Goal: Information Seeking & Learning: Learn about a topic

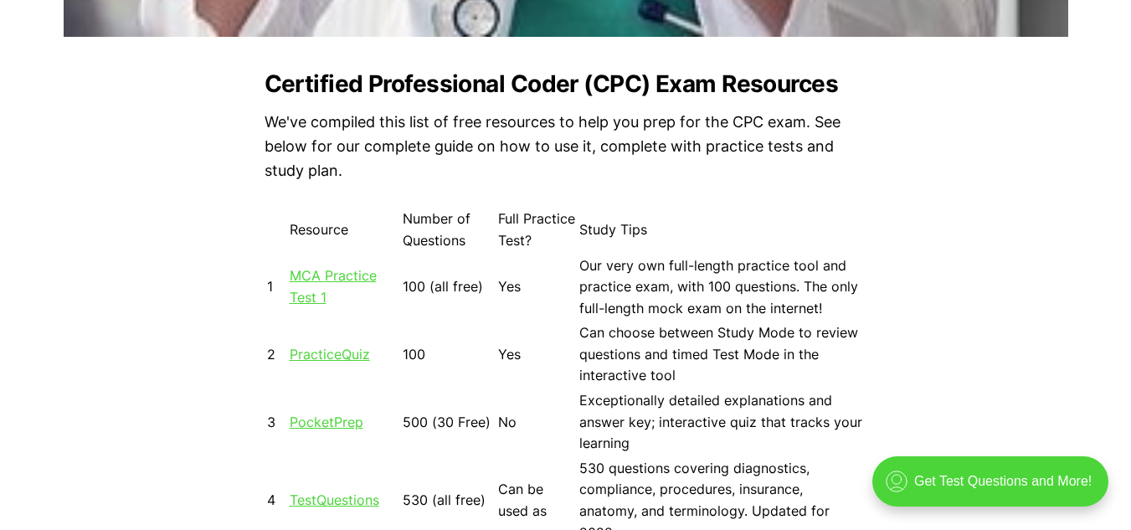
scroll to position [1423, 0]
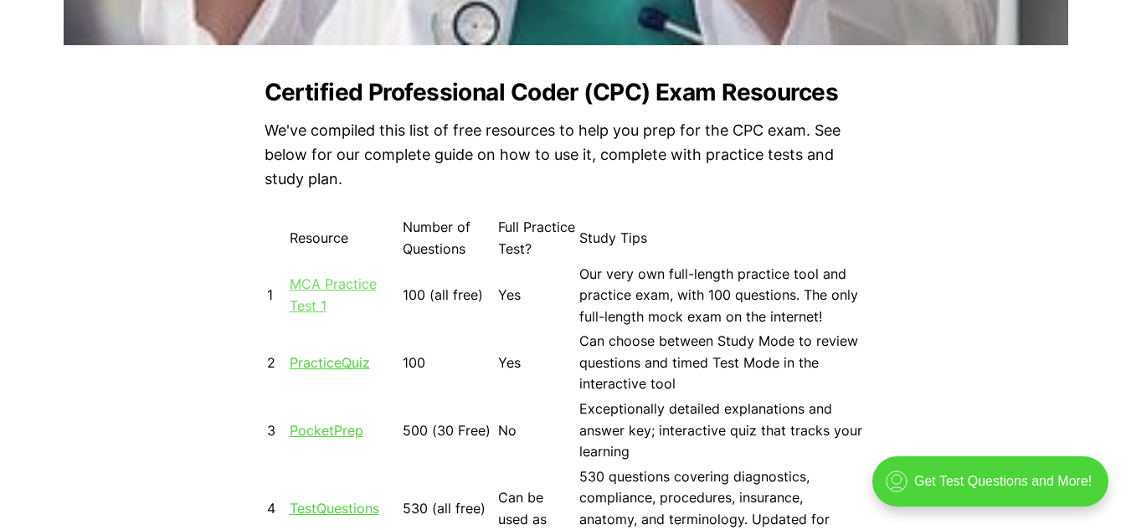
click at [346, 283] on link "MCA Practice Test 1" at bounding box center [333, 294] width 87 height 39
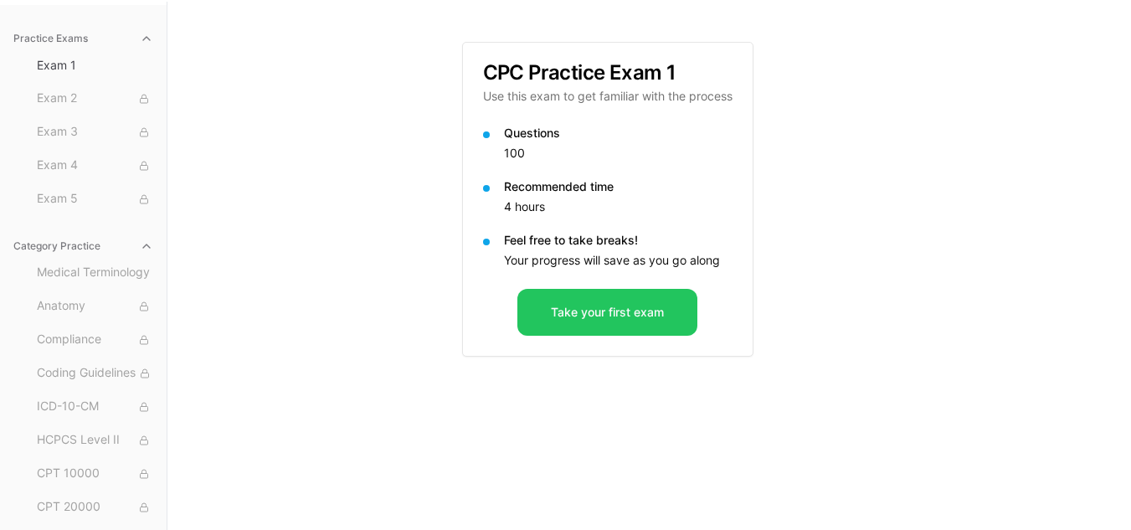
scroll to position [154, 0]
click at [54, 95] on span "Exam 2" at bounding box center [95, 97] width 116 height 18
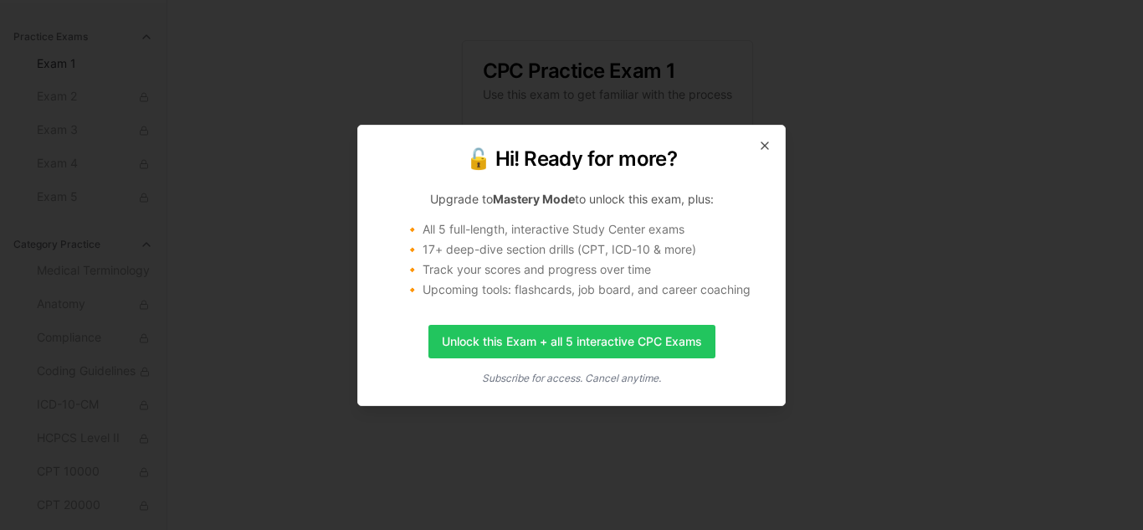
drag, startPoint x: 54, startPoint y: 95, endPoint x: 781, endPoint y: 146, distance: 729.1
click at [781, 146] on div "🔓 Hi! Ready for more? Upgrade to Mastery Mode to unlock this exam, plus: 🔸 All …" at bounding box center [571, 265] width 429 height 281
click at [764, 143] on icon "button" at bounding box center [764, 145] width 13 height 13
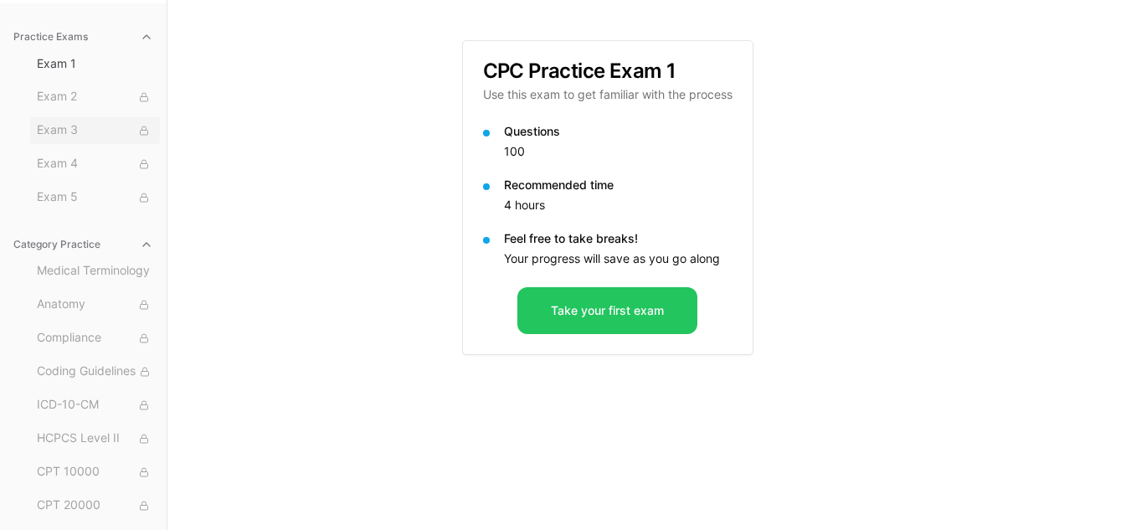
click at [59, 136] on span "Exam 3" at bounding box center [95, 130] width 116 height 18
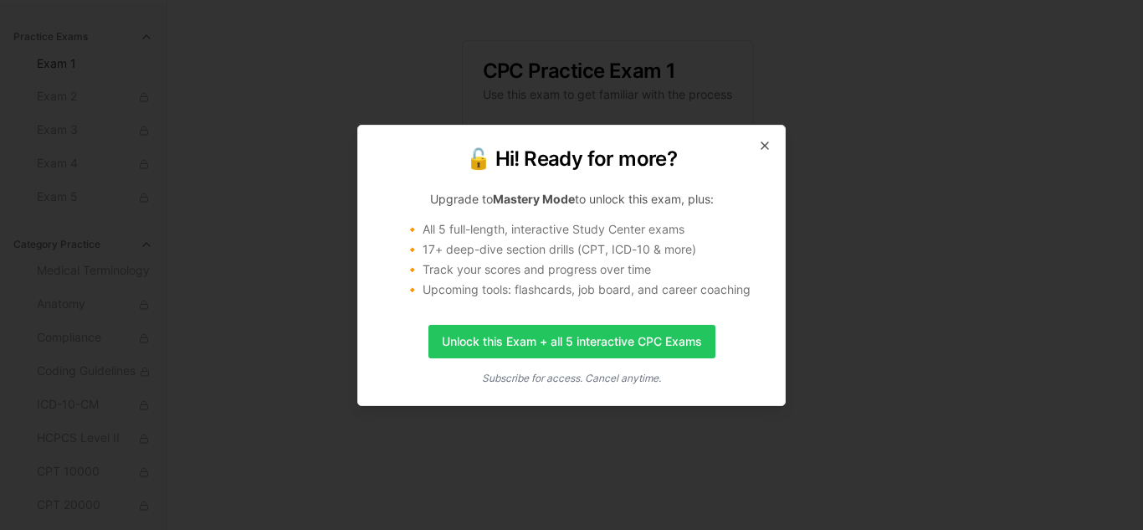
click at [770, 137] on div "🔓 Hi! Ready for more? Upgrade to Mastery Mode to unlock this exam, plus: 🔸 All …" at bounding box center [571, 265] width 429 height 281
click at [763, 142] on icon "button" at bounding box center [764, 145] width 13 height 13
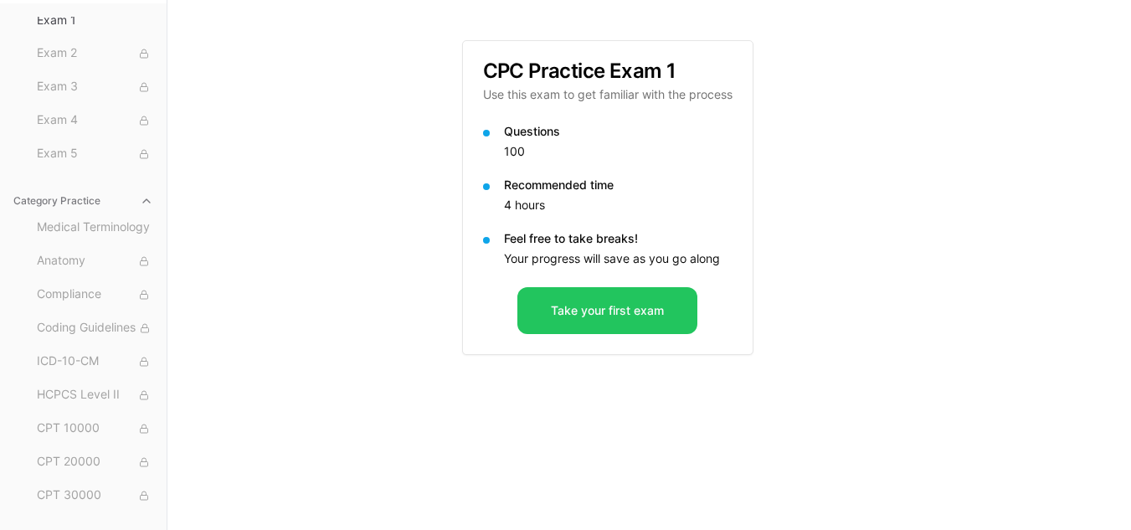
scroll to position [84, 0]
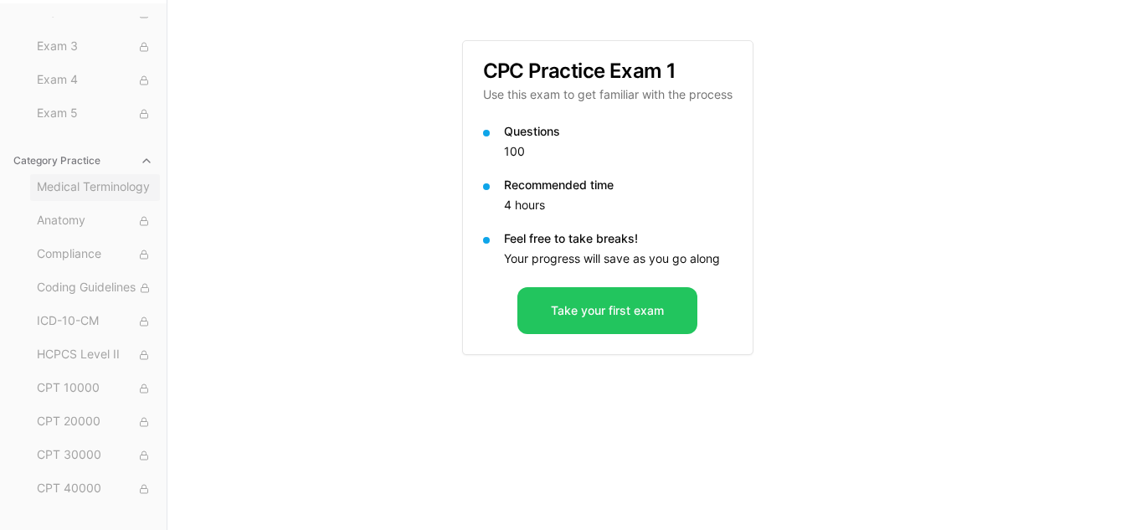
click at [103, 188] on span "Medical Terminology" at bounding box center [95, 187] width 116 height 18
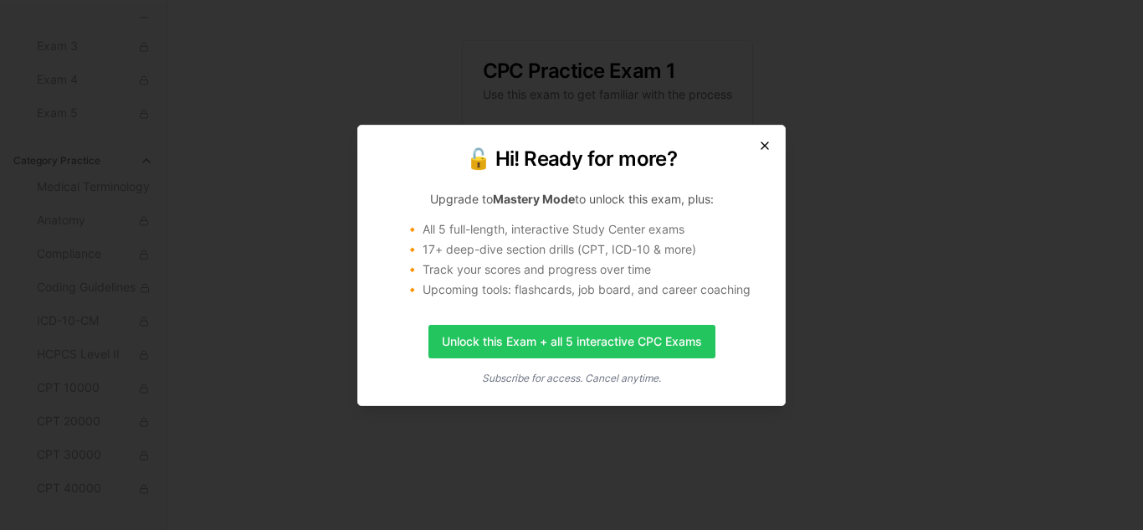
click at [760, 139] on icon "button" at bounding box center [764, 145] width 13 height 13
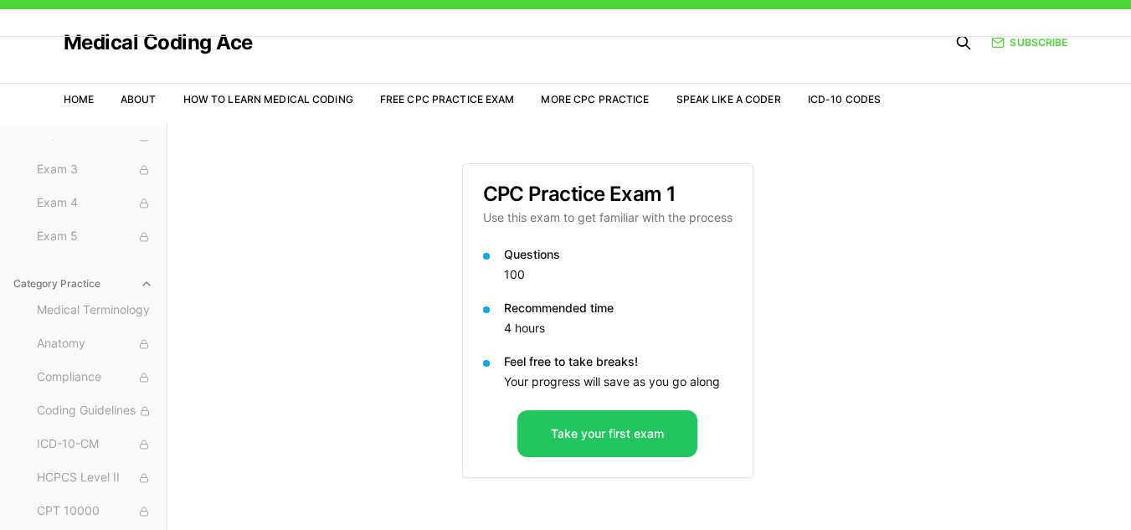
scroll to position [0, 0]
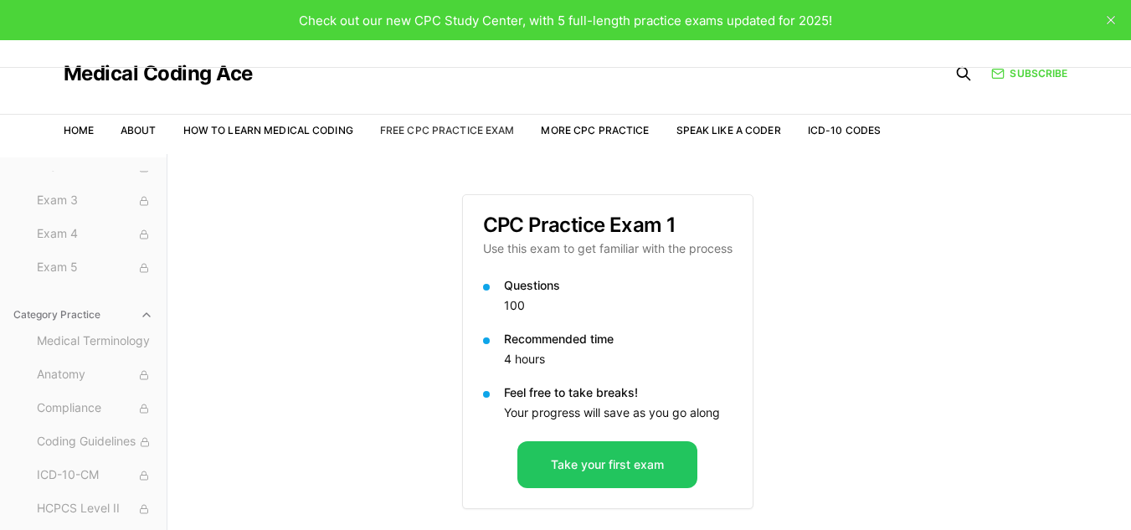
click at [429, 128] on link "Free CPC Practice Exam" at bounding box center [447, 130] width 135 height 13
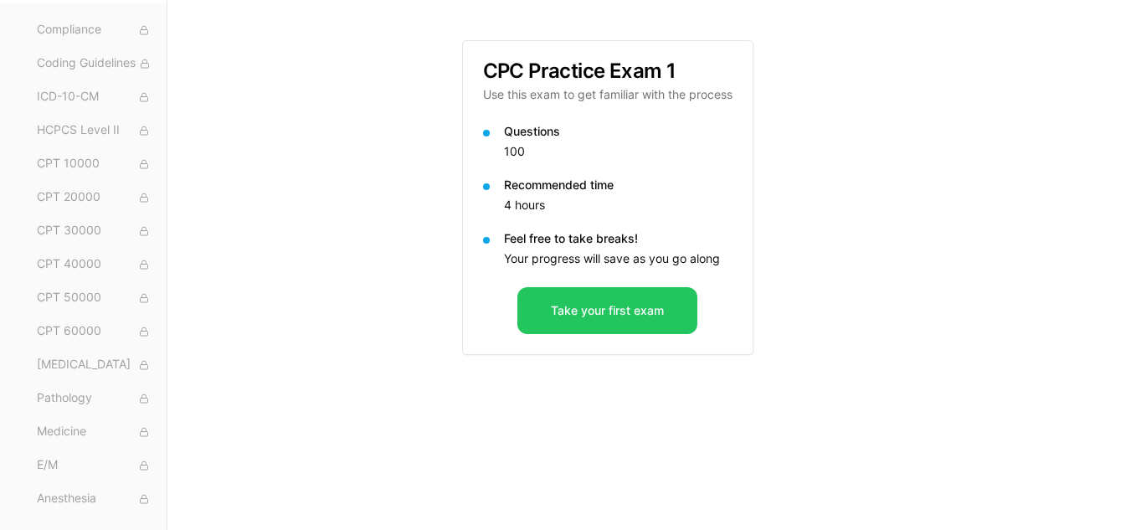
scroll to position [344, 0]
click at [74, 497] on span "Case Studies" at bounding box center [95, 496] width 116 height 18
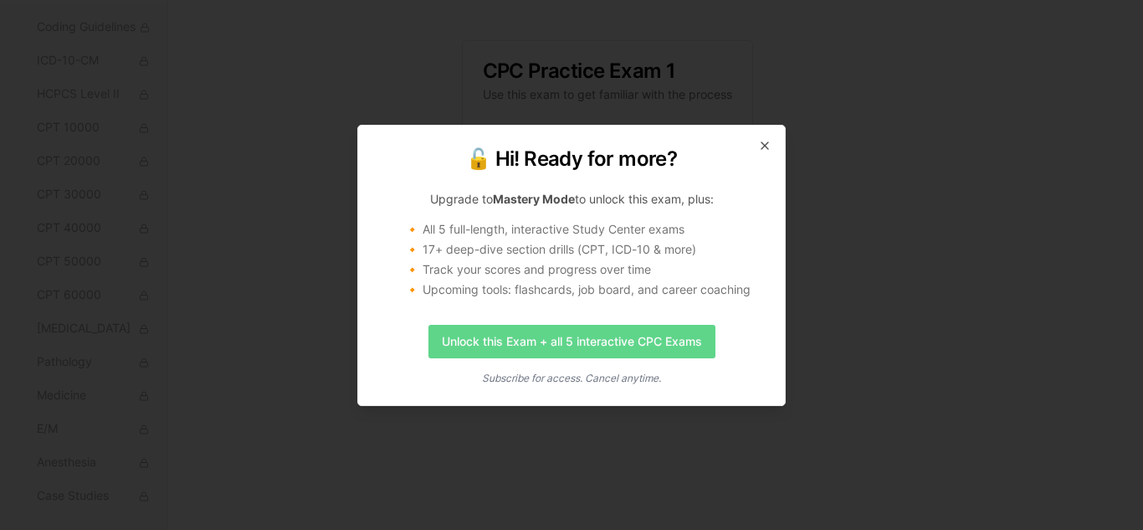
click at [485, 344] on link "Unlock this Exam + all 5 interactive CPC Exams" at bounding box center [572, 341] width 287 height 33
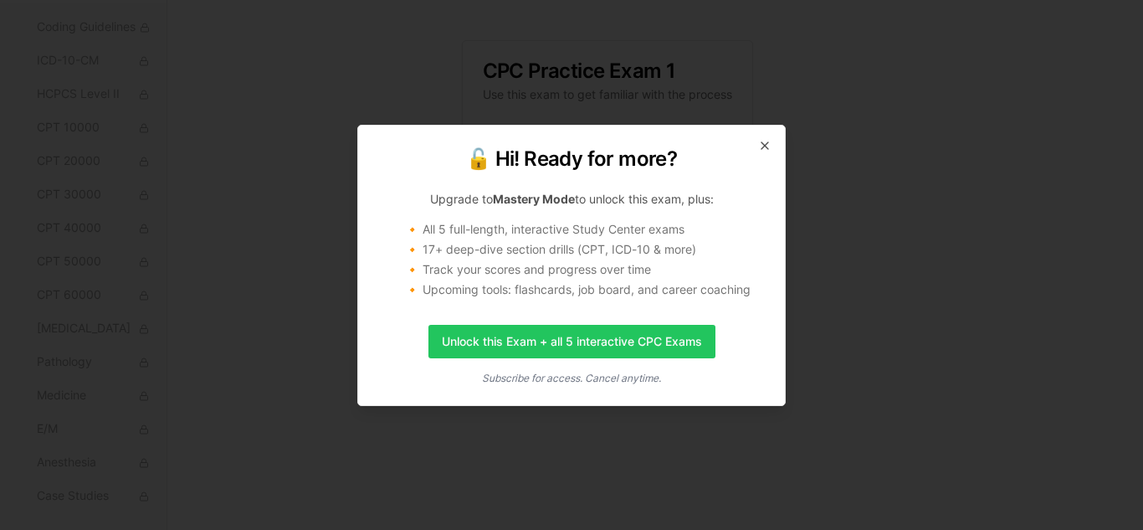
click at [778, 147] on div "🔓 Hi! Ready for more? Upgrade to Mastery Mode to unlock this exam, plus: 🔸 All …" at bounding box center [571, 265] width 429 height 281
click at [763, 137] on div "🔓 Hi! Ready for more? Upgrade to Mastery Mode to unlock this exam, plus: 🔸 All …" at bounding box center [571, 265] width 429 height 281
click at [767, 141] on icon "button" at bounding box center [764, 145] width 13 height 13
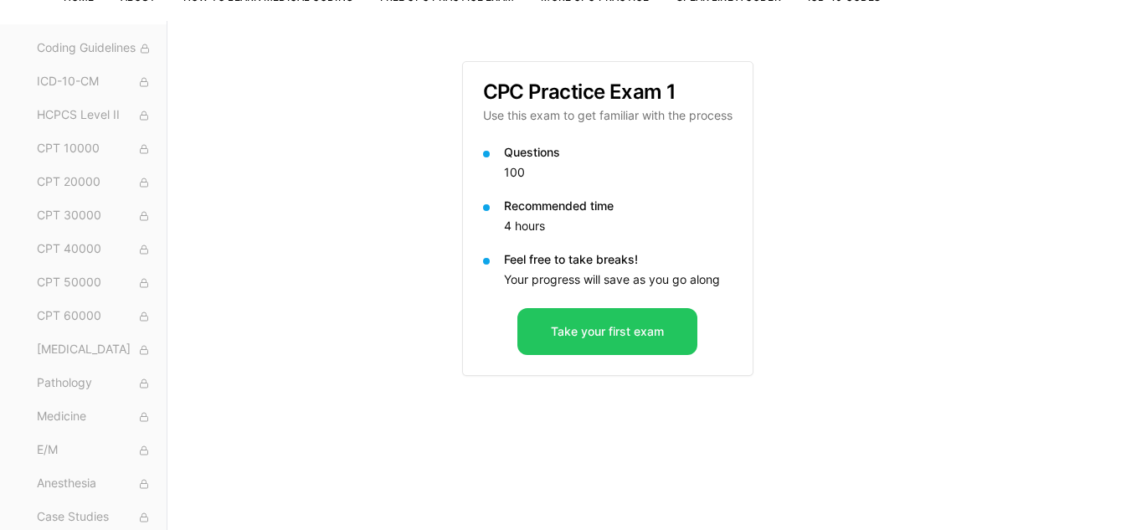
scroll to position [0, 0]
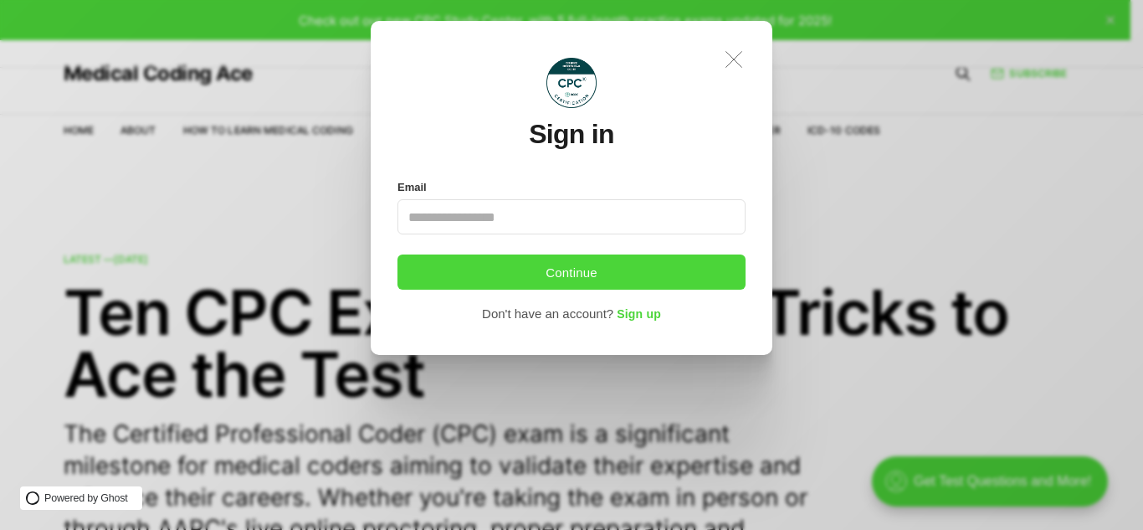
click at [738, 56] on icon at bounding box center [735, 60] width 16 height 16
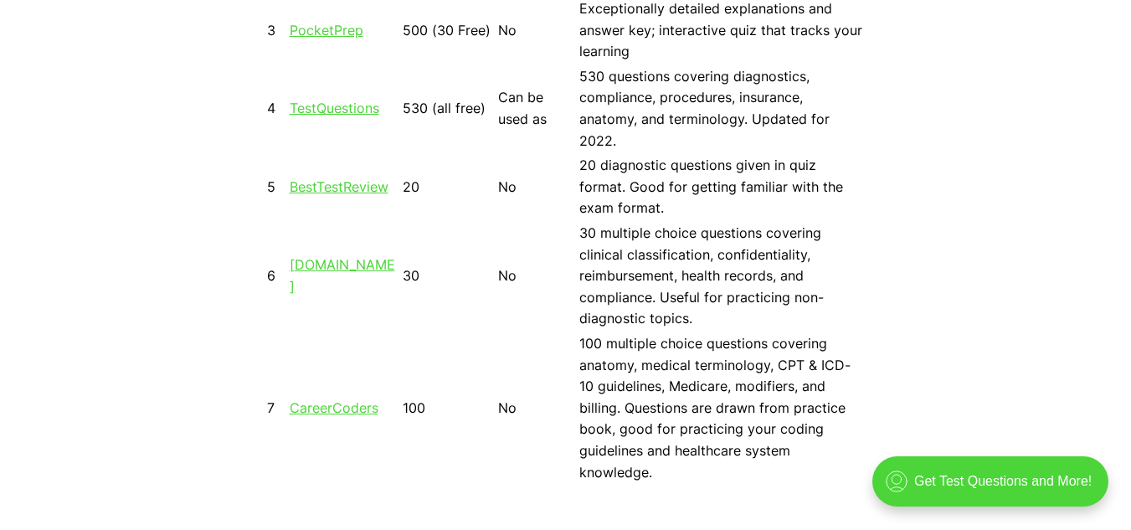
scroll to position [1841, 0]
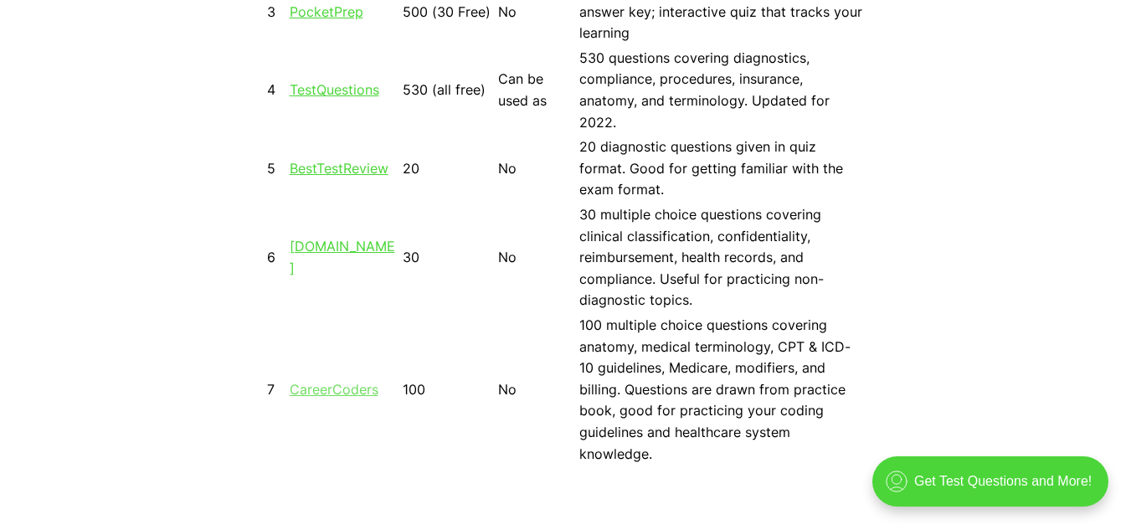
click at [344, 381] on link "CareerCoders" at bounding box center [334, 389] width 89 height 17
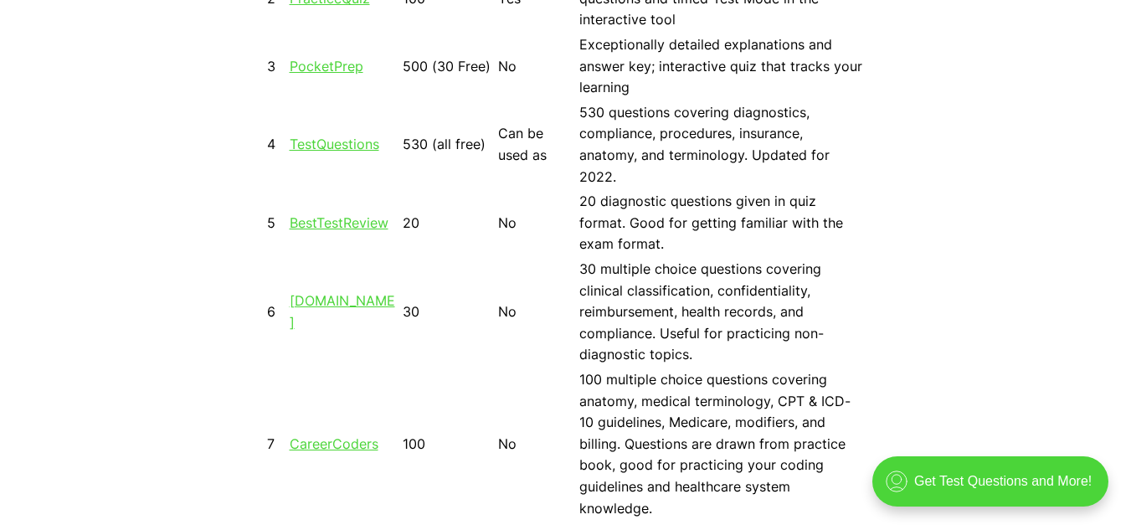
scroll to position [1758, 0]
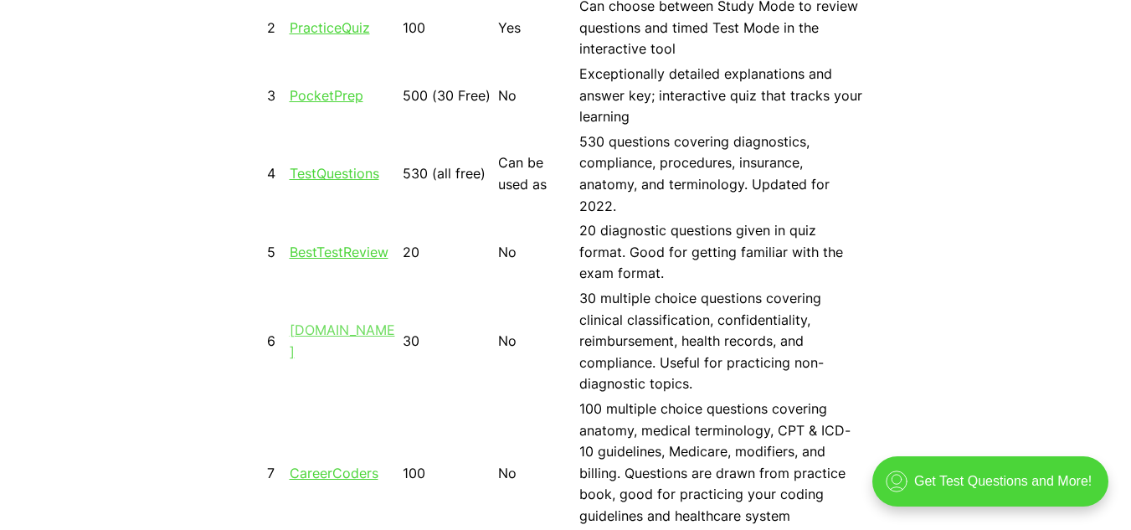
click at [312, 341] on link "[DOMAIN_NAME]" at bounding box center [342, 340] width 105 height 39
click at [331, 255] on link "BestTestReview" at bounding box center [339, 252] width 99 height 17
click at [322, 175] on link "TestQuestions" at bounding box center [335, 173] width 90 height 17
